Goal: Task Accomplishment & Management: Manage account settings

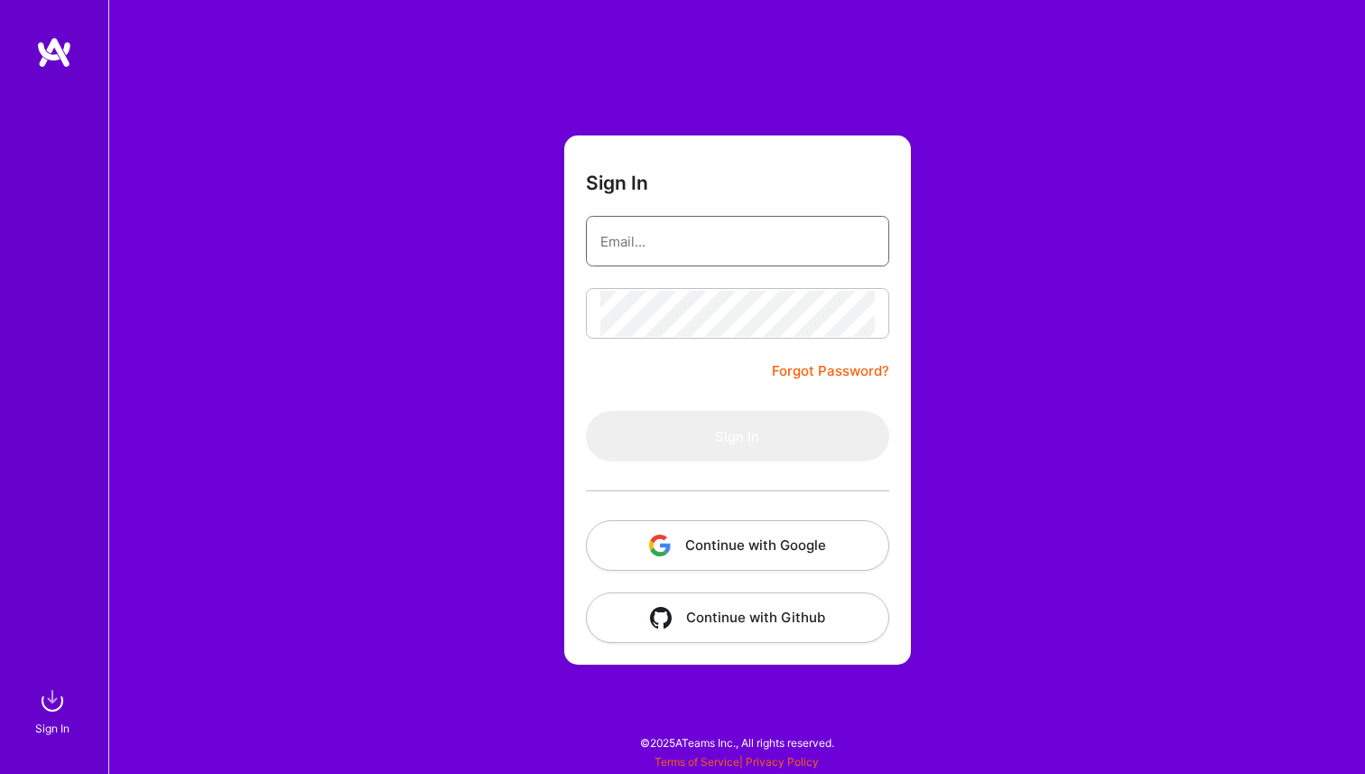
type input "[EMAIL_ADDRESS][DOMAIN_NAME]"
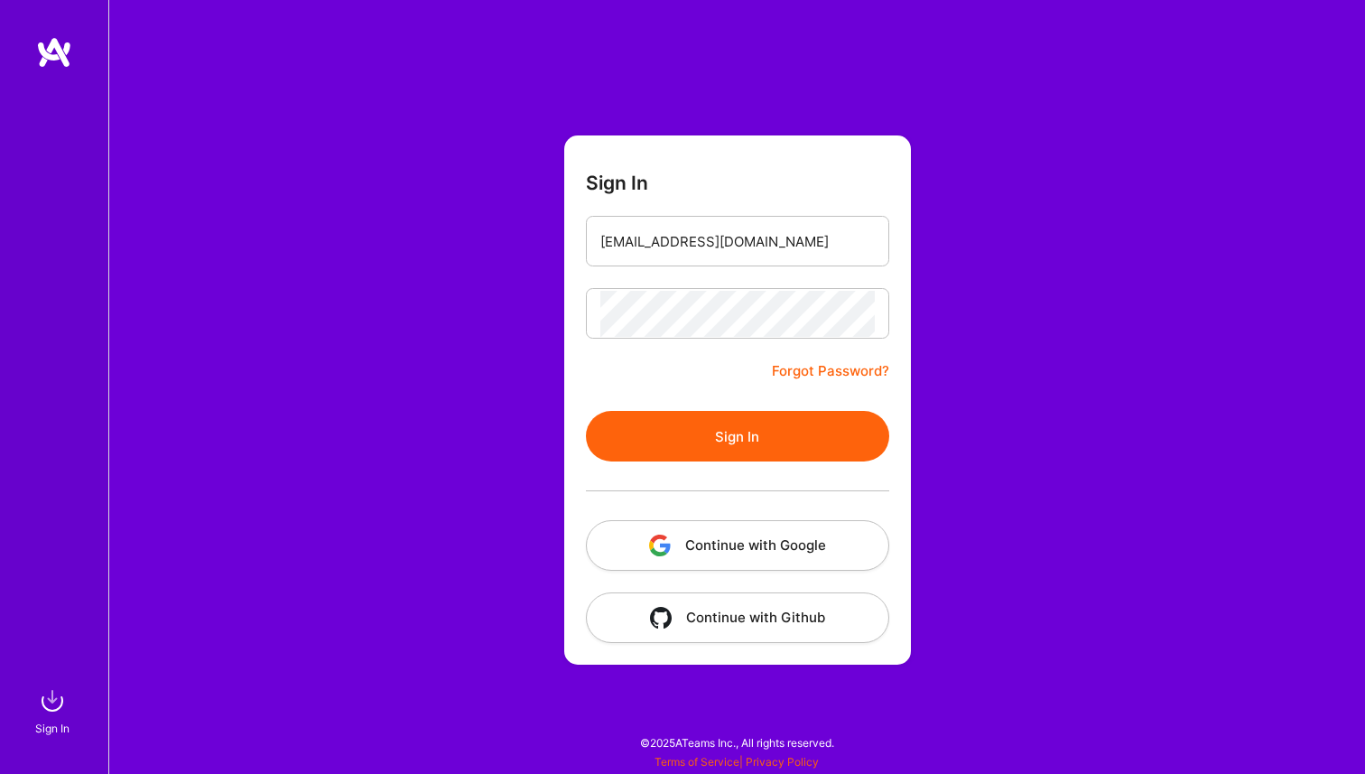
click at [750, 538] on button "Continue with Google" at bounding box center [737, 545] width 303 height 51
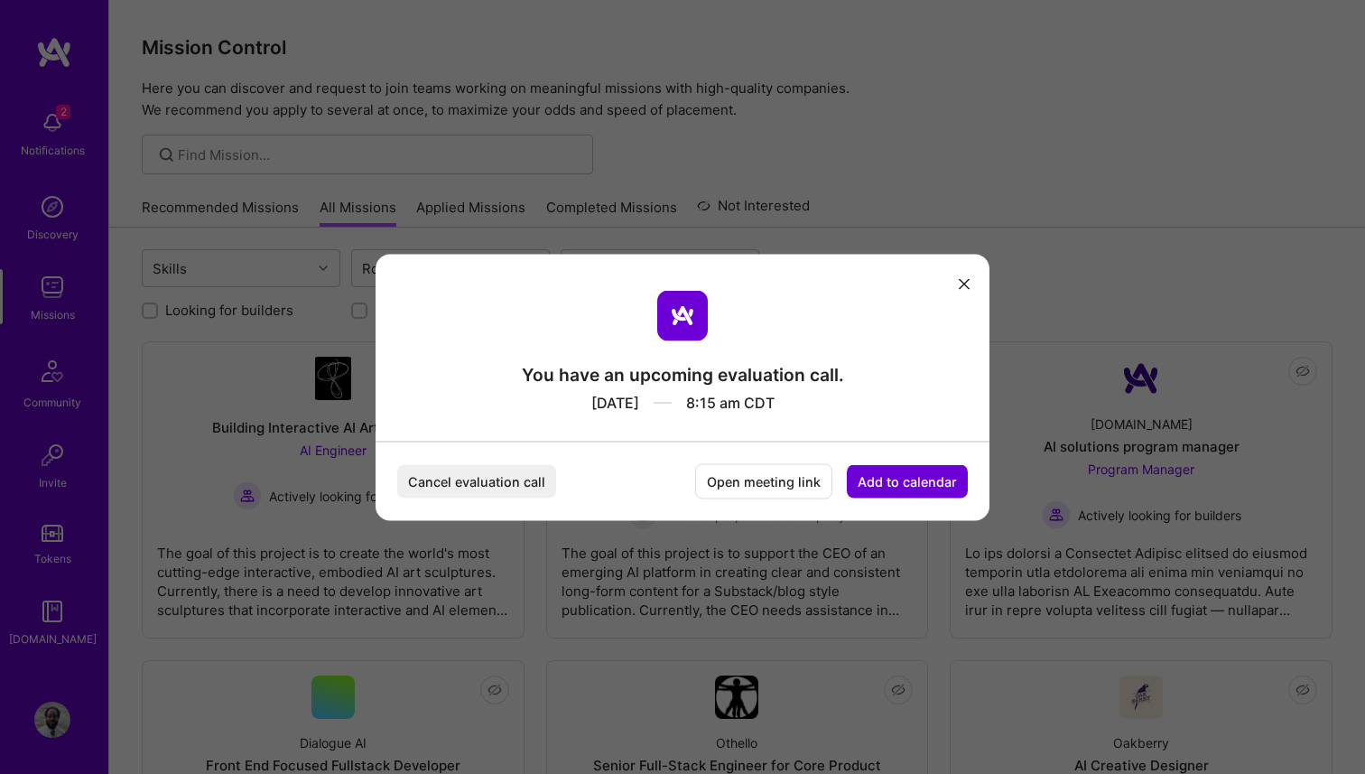
click at [530, 477] on button "Cancel evaluation call" at bounding box center [476, 480] width 159 height 33
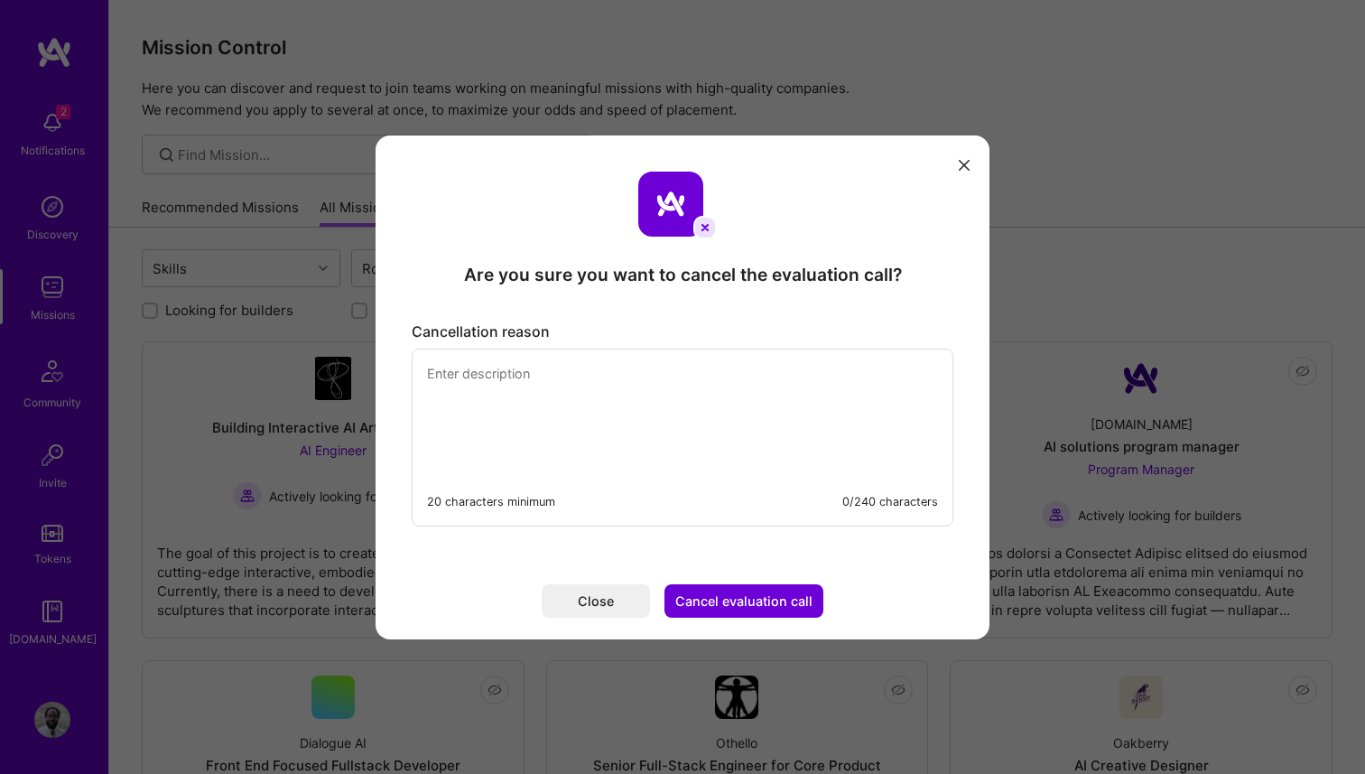
click at [651, 394] on textarea "modal" at bounding box center [683, 411] width 540 height 124
click at [582, 387] on textarea "modal" at bounding box center [683, 411] width 540 height 124
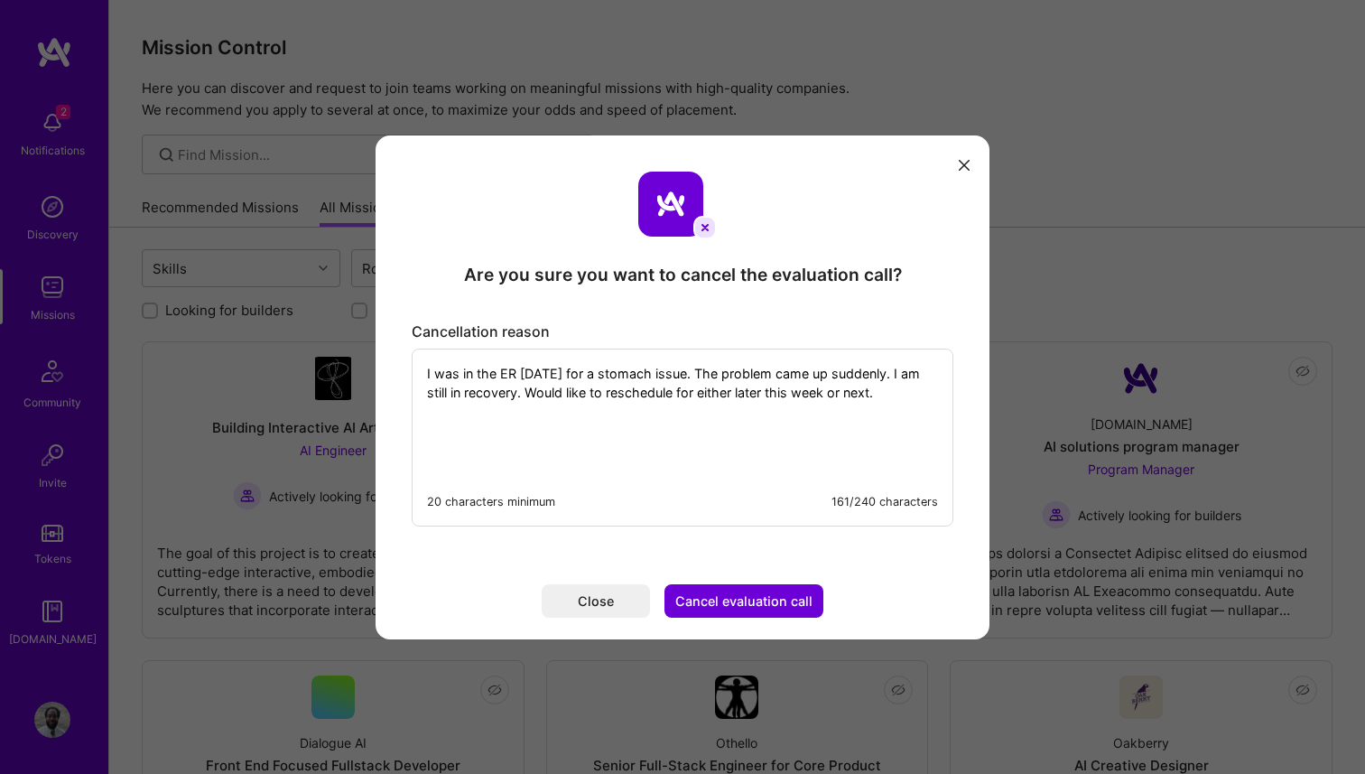
type textarea "I was in the ER [DATE] for a stomach issue. The problem came up suddenly. I am …"
click at [719, 601] on button "Cancel evaluation call" at bounding box center [744, 600] width 159 height 33
